Goal: Information Seeking & Learning: Learn about a topic

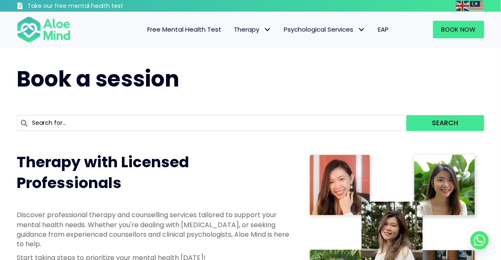
click at [349, 31] on span "Psychological Services" at bounding box center [325, 29] width 82 height 9
click at [440, 65] on h1 "Book a session" at bounding box center [250, 79] width 467 height 30
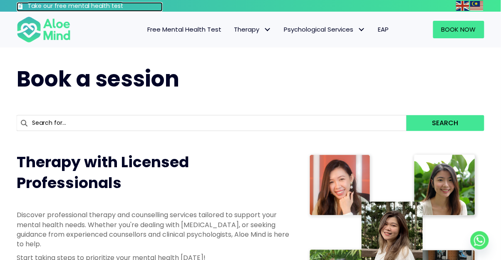
click at [50, 9] on h3 "Take our free mental health test" at bounding box center [94, 6] width 135 height 8
